Goal: Information Seeking & Learning: Learn about a topic

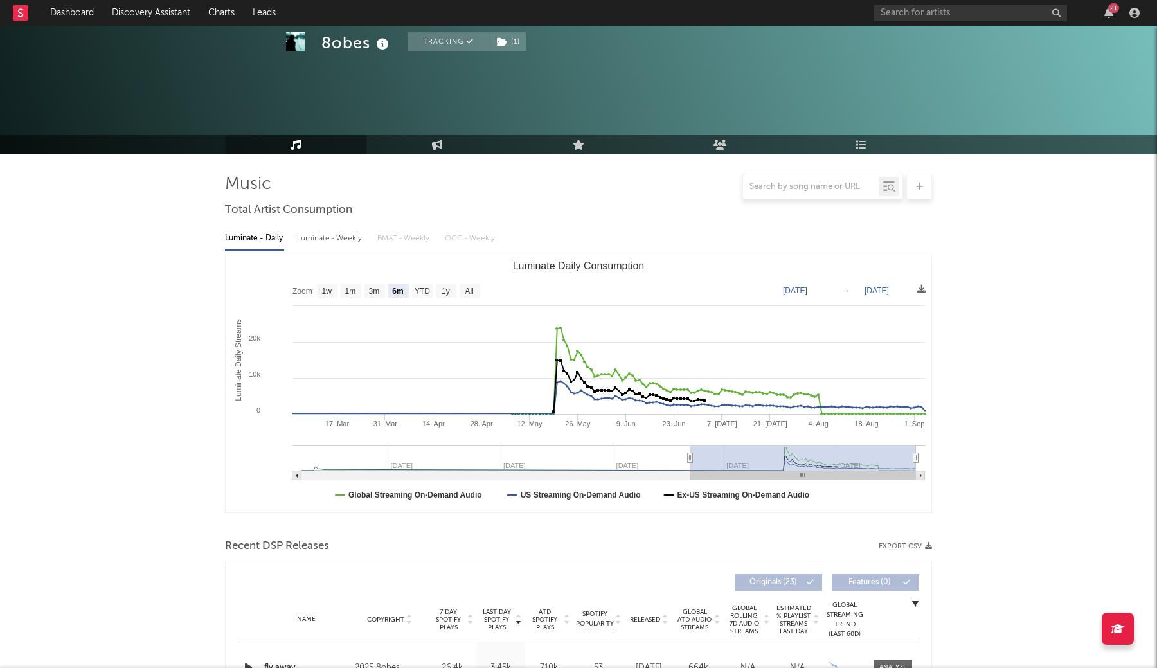
select select "6m"
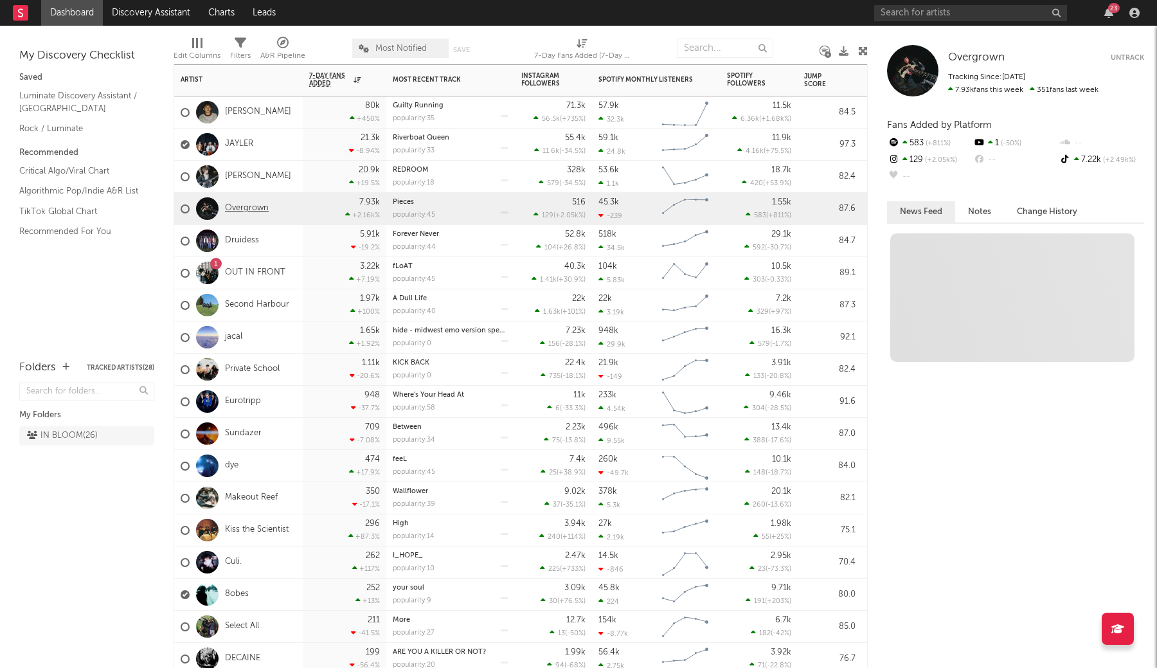
click at [253, 209] on link "Overgrown" at bounding box center [247, 208] width 44 height 11
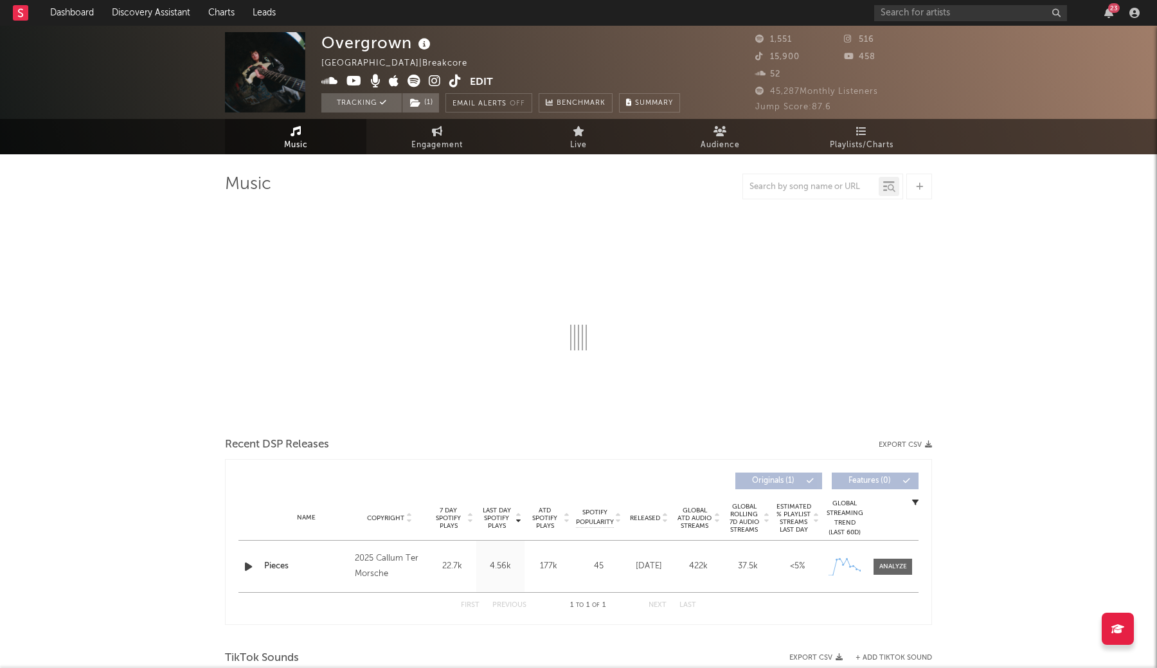
select select "1w"
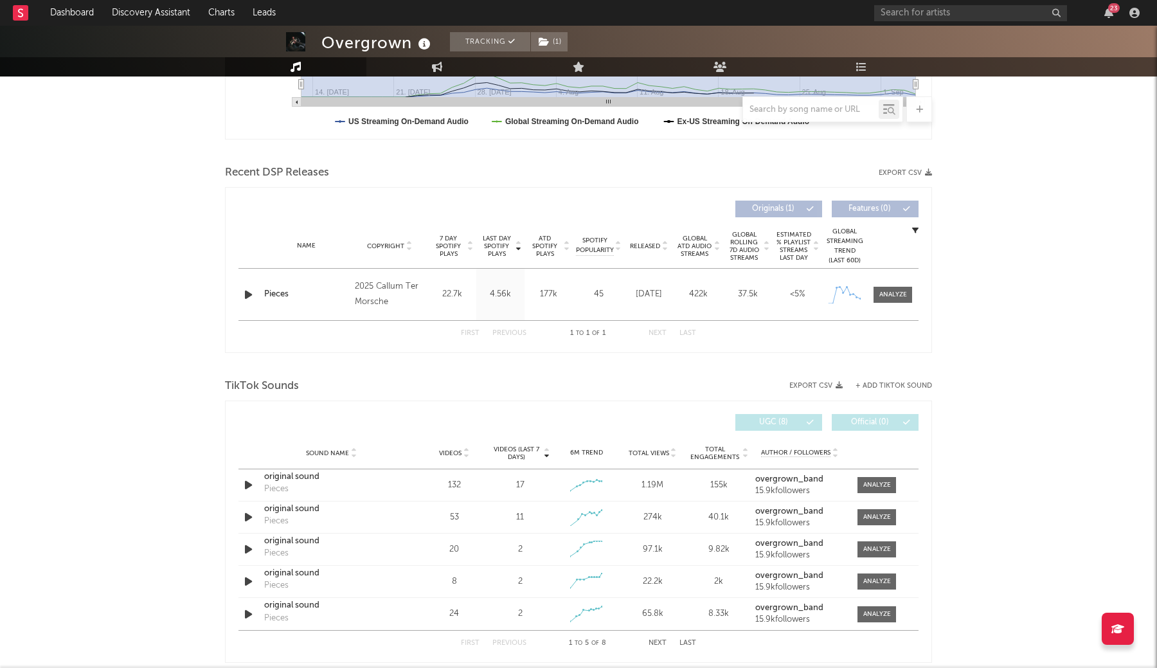
scroll to position [404, 0]
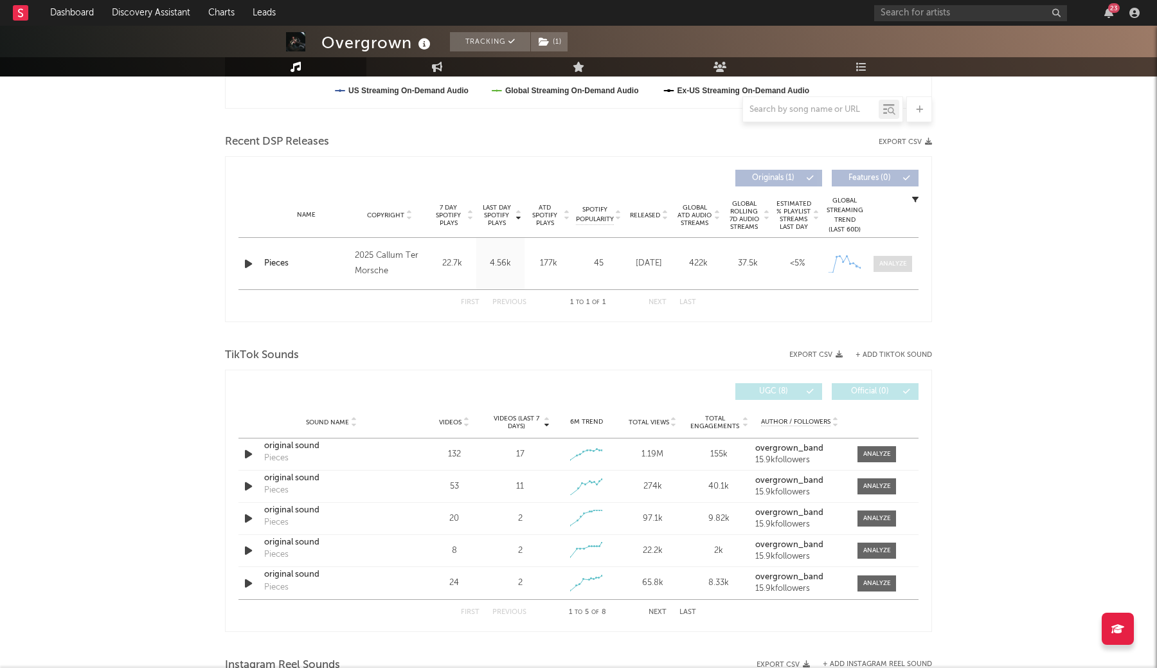
click at [882, 264] on div at bounding box center [894, 264] width 28 height 10
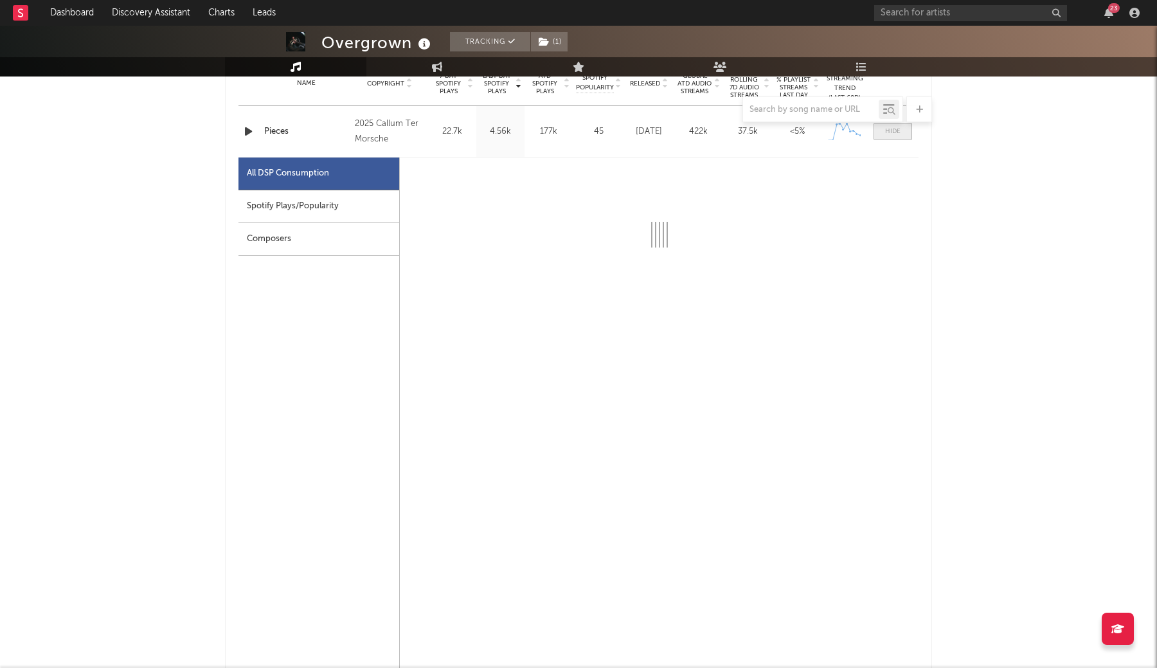
scroll to position [536, 0]
select select "1w"
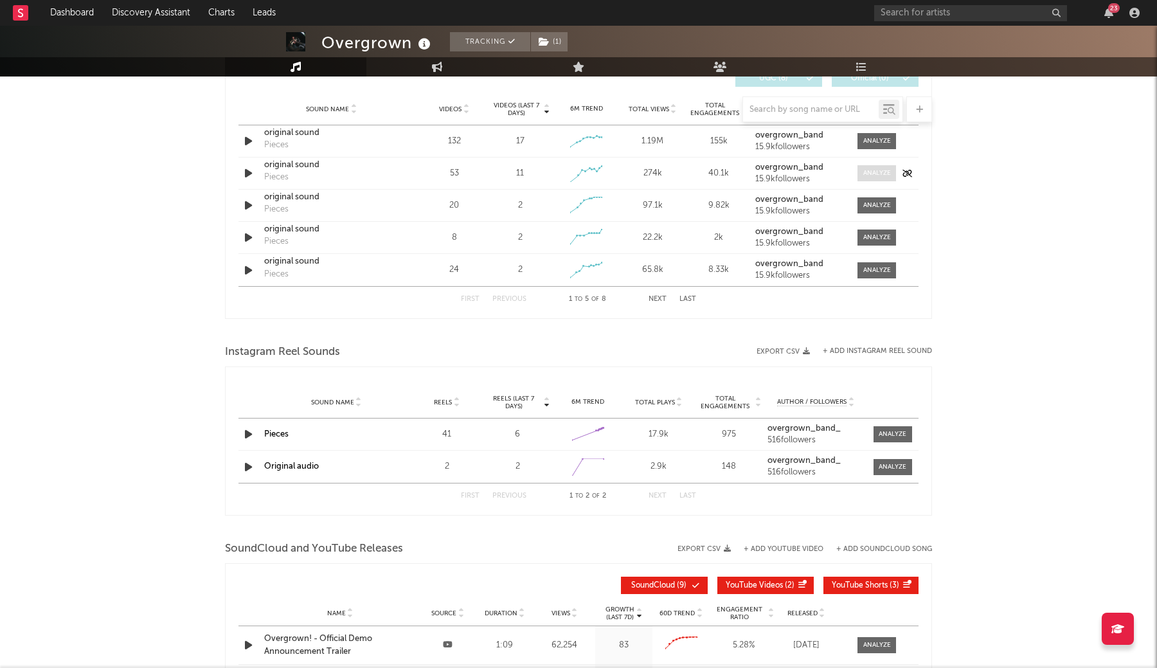
scroll to position [1336, 0]
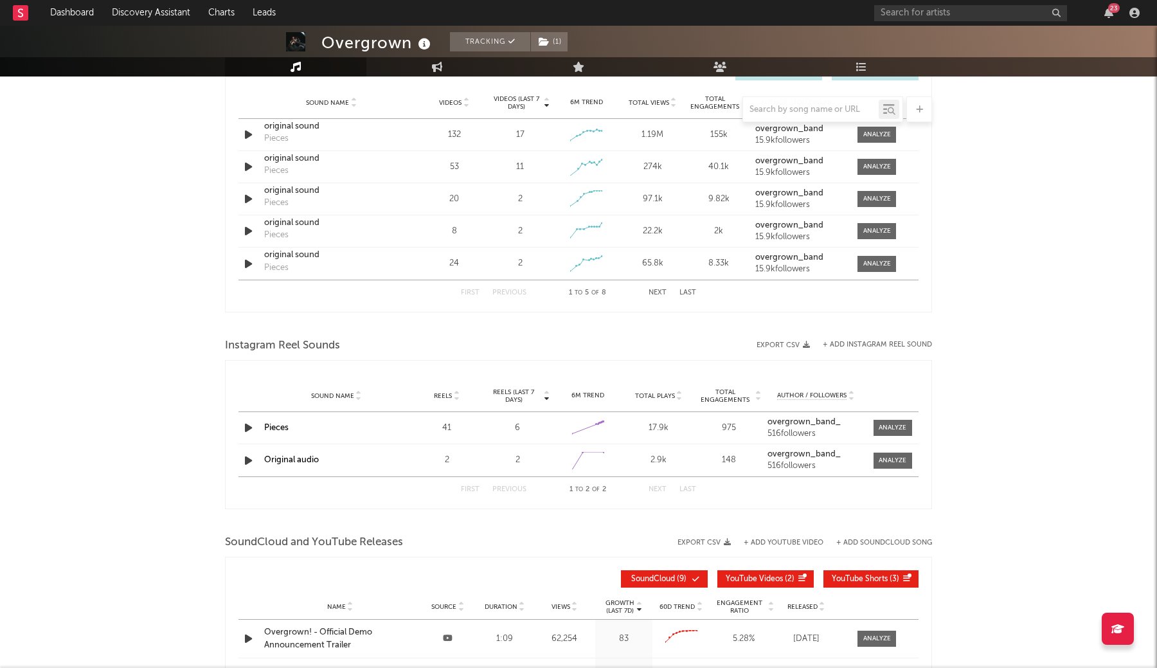
click at [653, 289] on button "Next" at bounding box center [658, 292] width 18 height 7
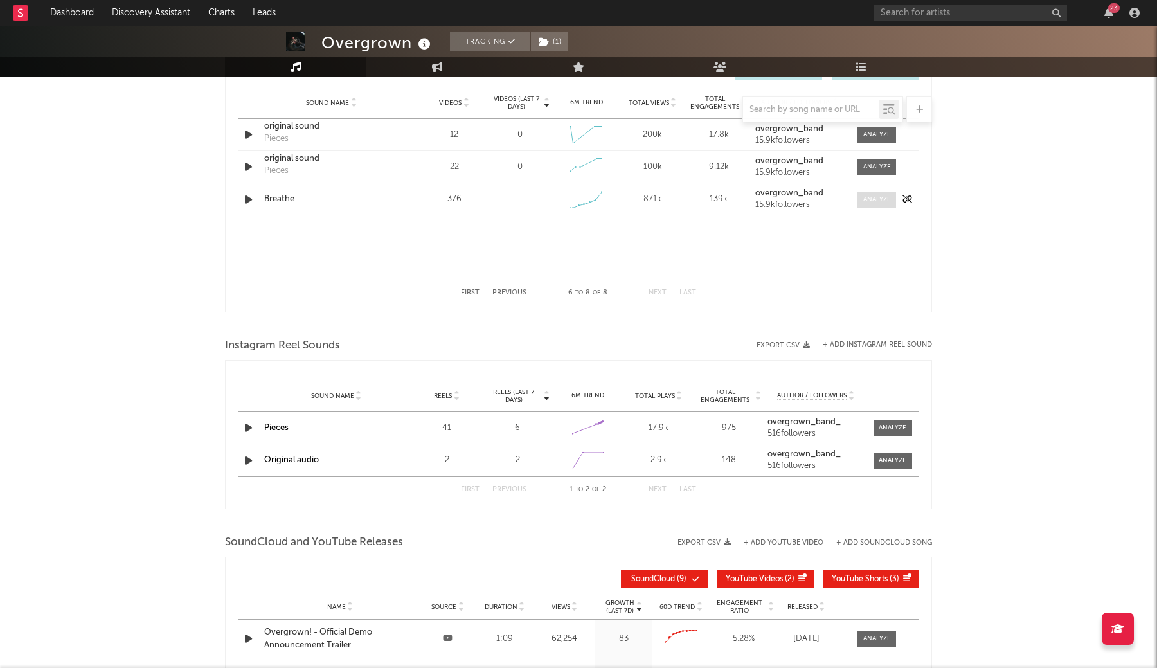
click at [875, 200] on div at bounding box center [878, 200] width 28 height 10
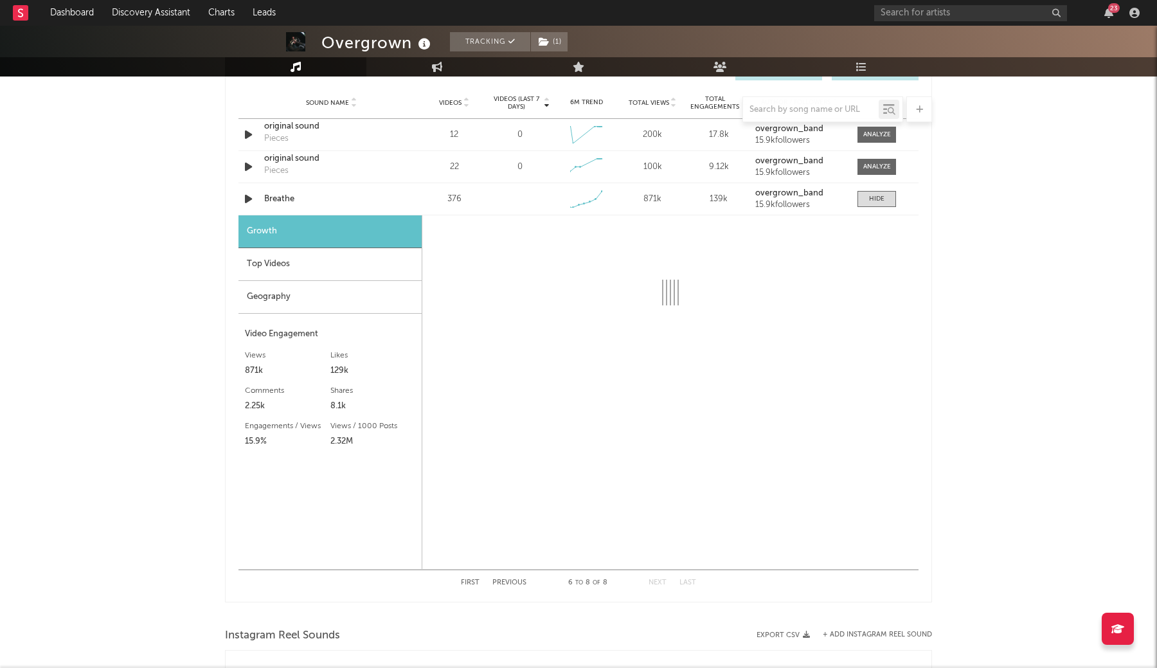
select select "1w"
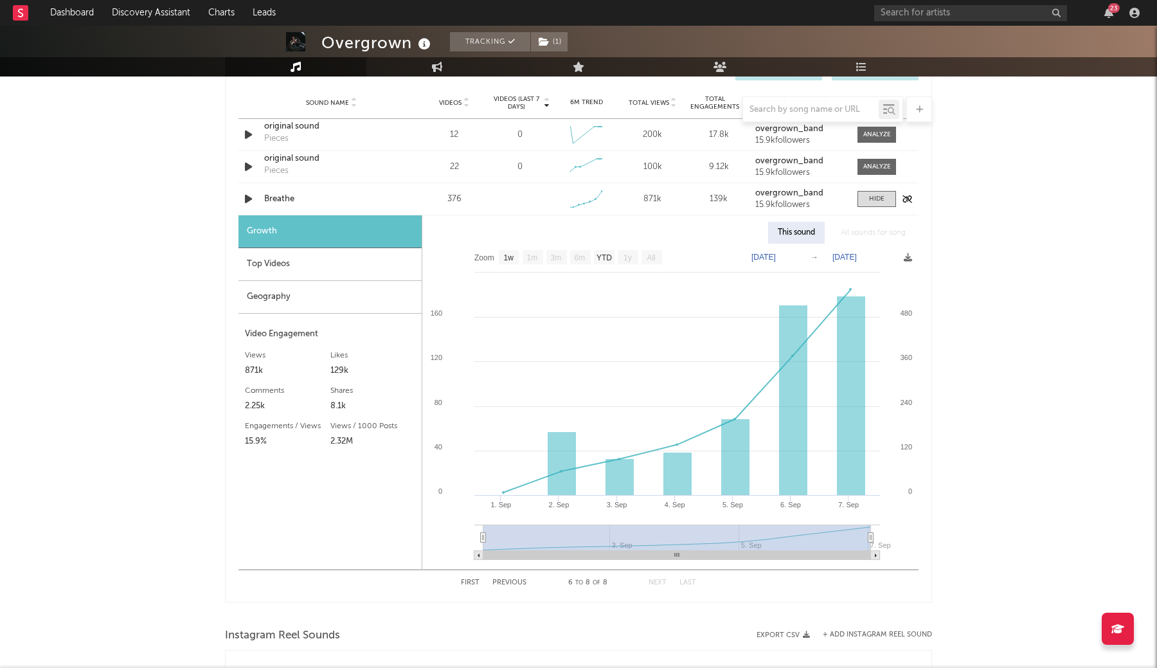
click at [285, 202] on div "Breathe" at bounding box center [331, 199] width 134 height 13
